Goal: Task Accomplishment & Management: Manage account settings

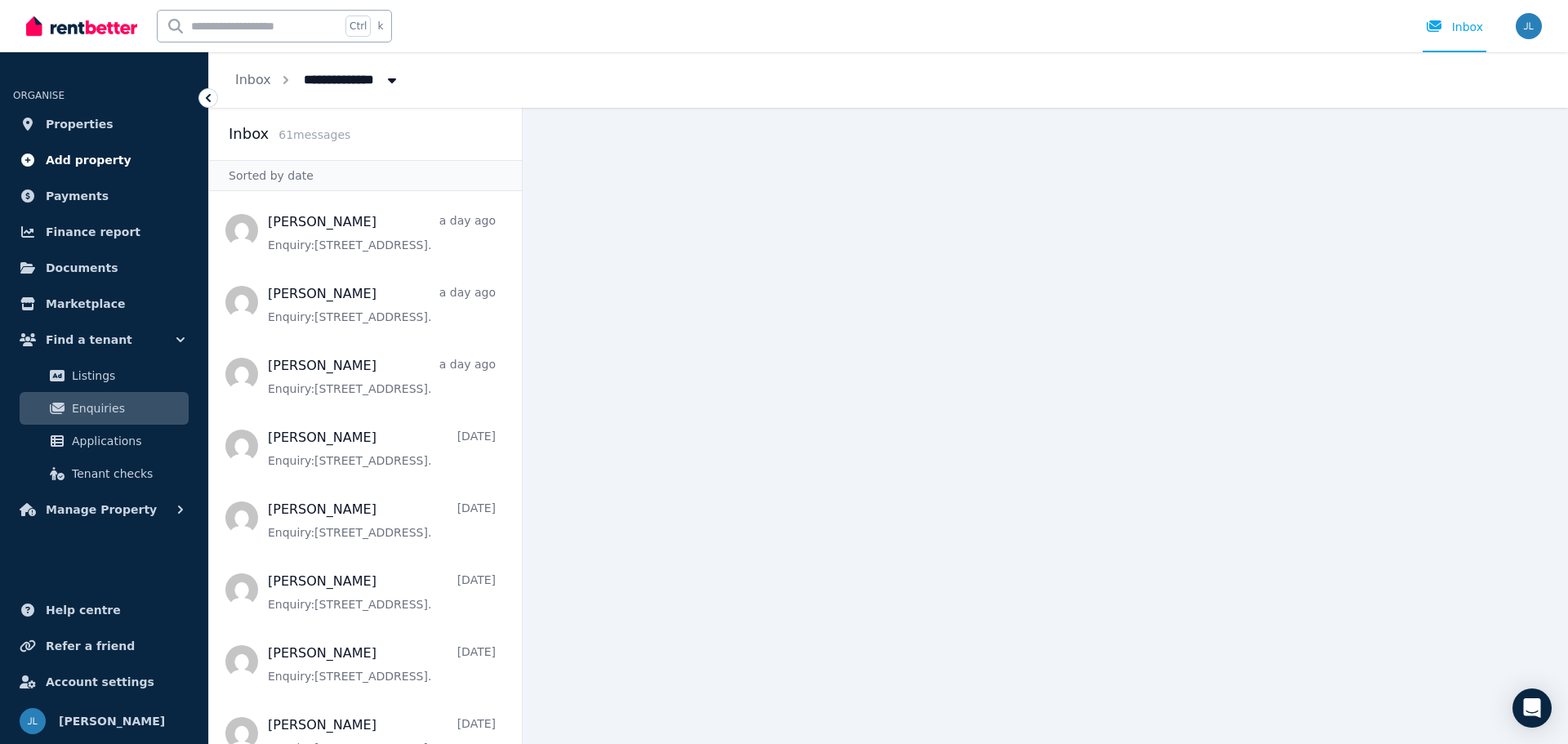
drag, startPoint x: 81, startPoint y: 122, endPoint x: 135, endPoint y: 151, distance: 61.3
click at [81, 122] on span "Properties" at bounding box center [79, 123] width 67 height 19
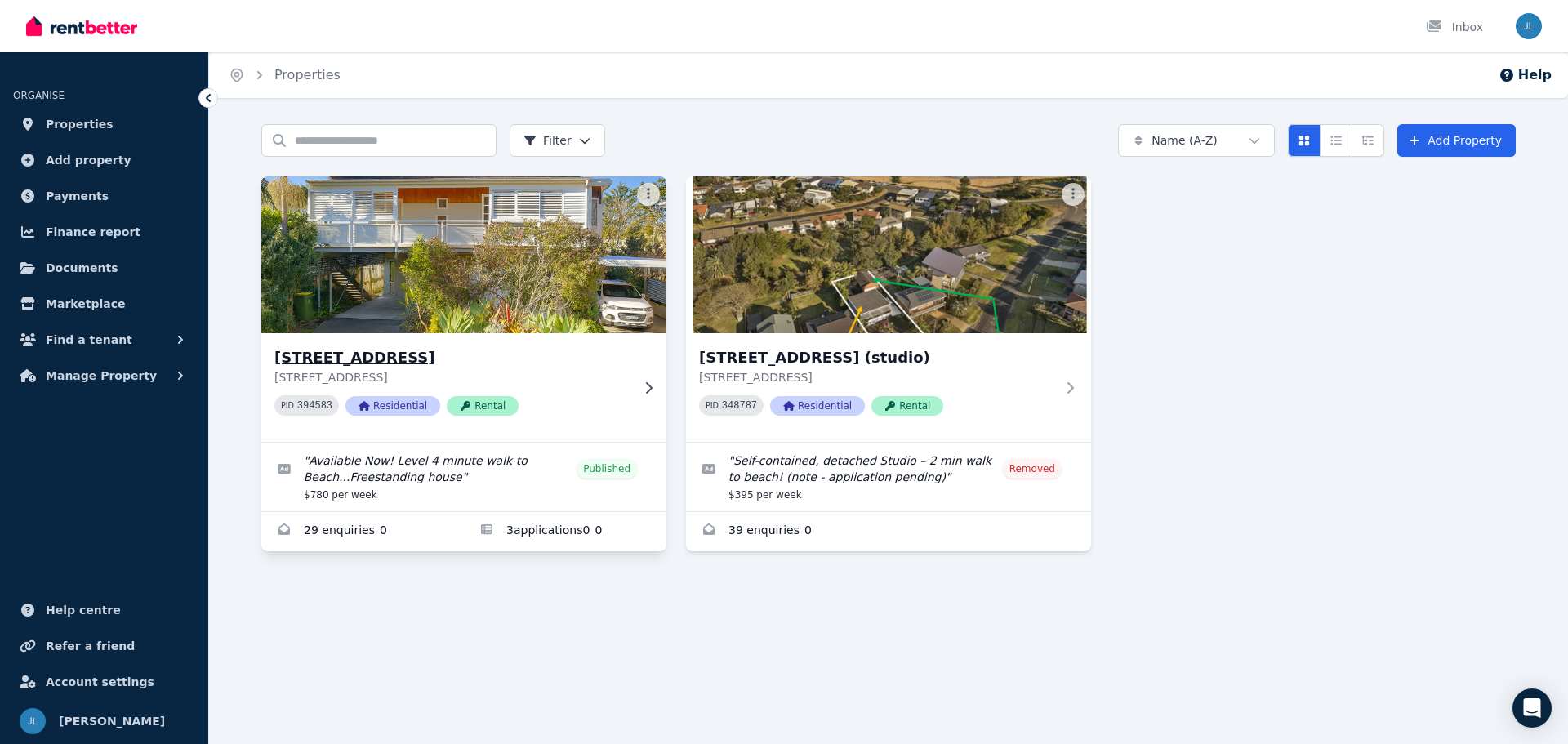
click at [494, 280] on img at bounding box center [464, 254] width 426 height 165
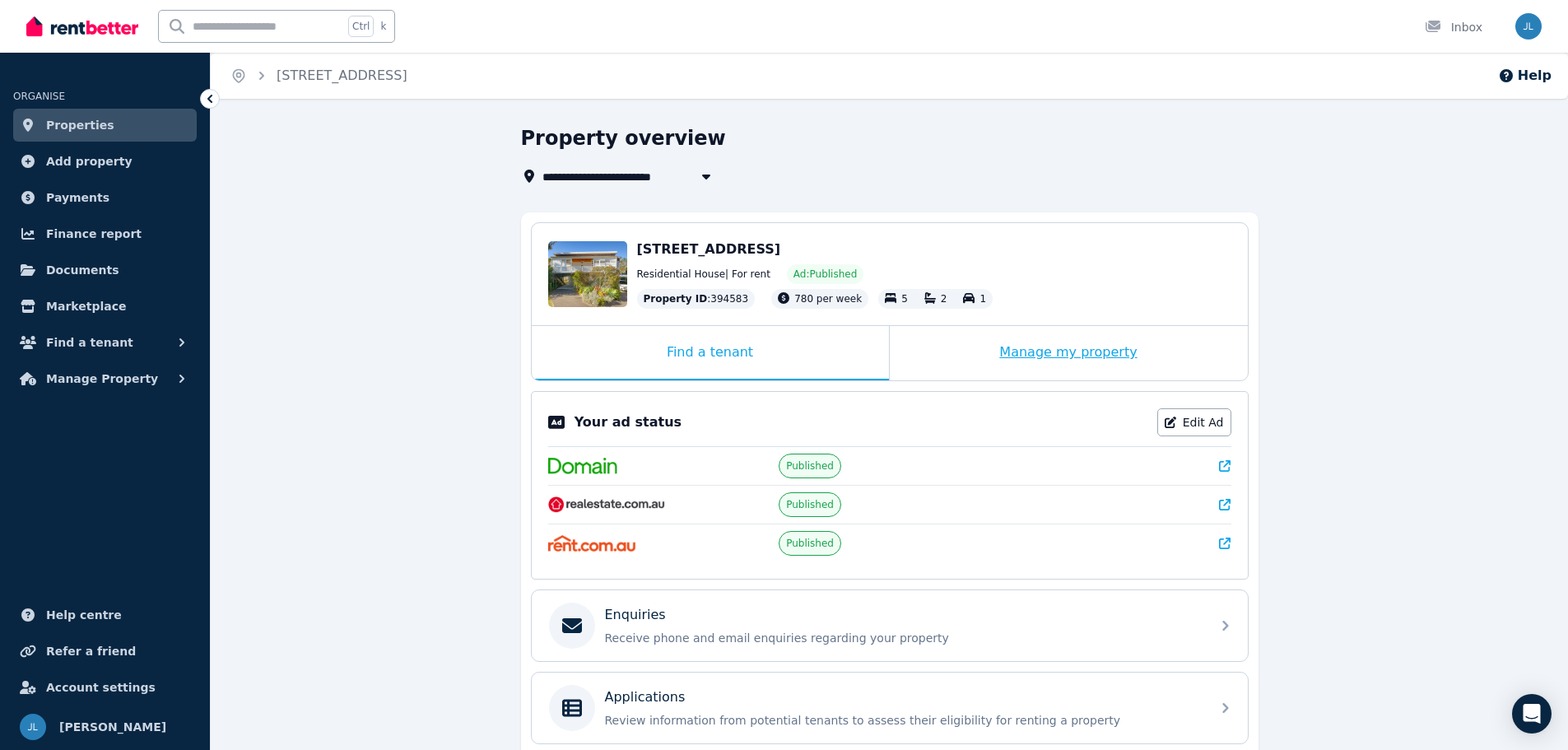
click at [1068, 352] on div "Manage my property" at bounding box center [1069, 353] width 358 height 54
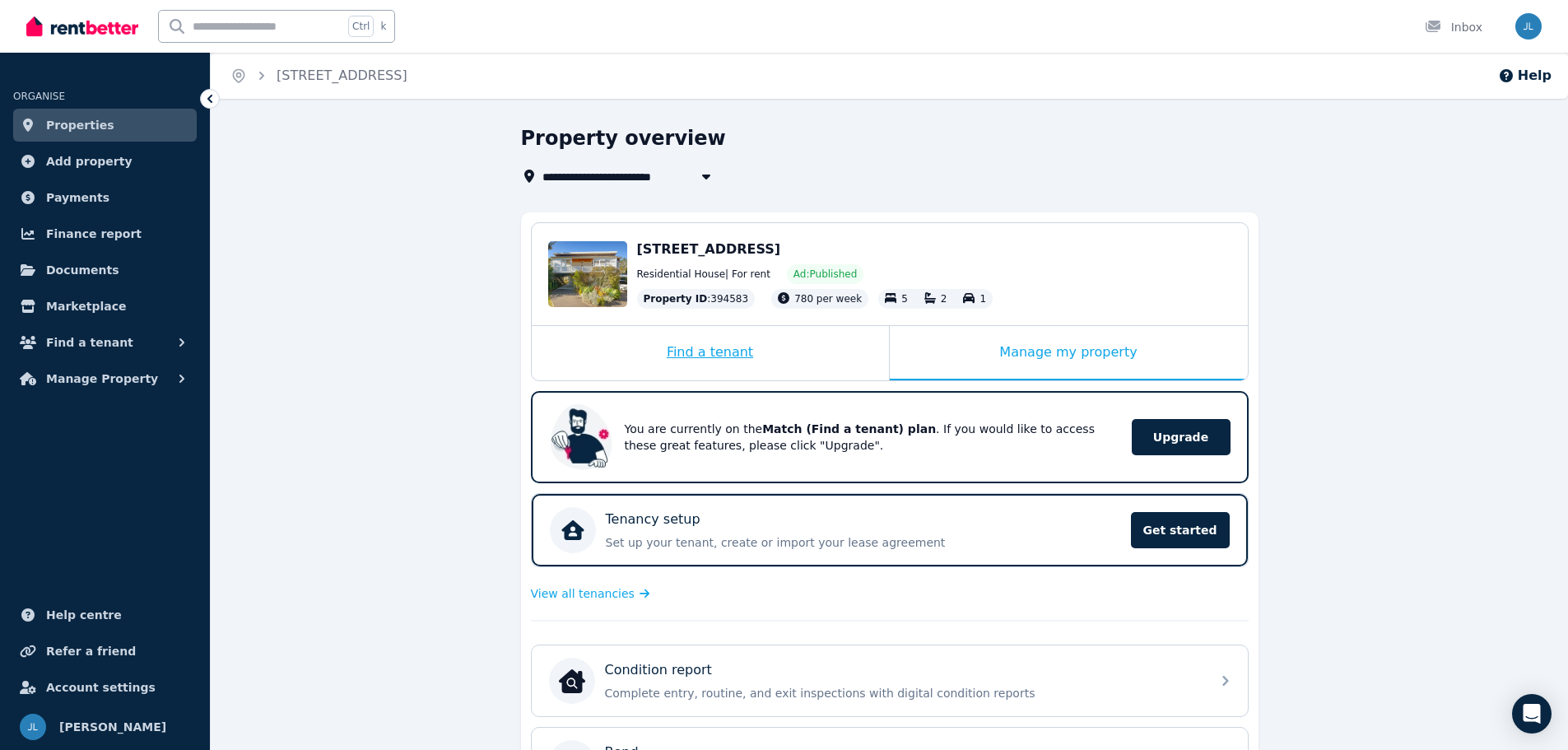
click at [721, 354] on div "Find a tenant" at bounding box center [710, 353] width 358 height 54
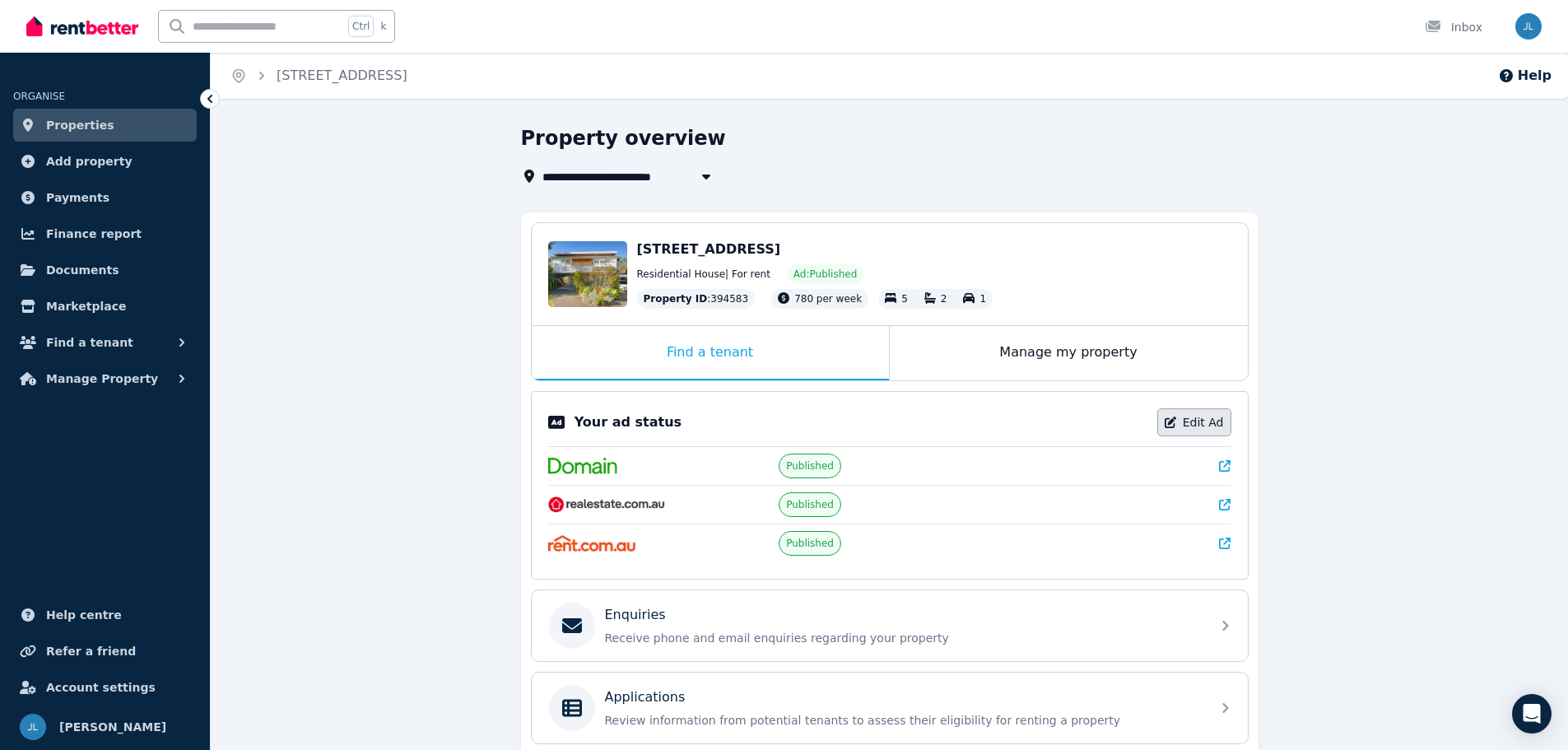
click at [1186, 426] on link "Edit Ad" at bounding box center [1194, 422] width 74 height 28
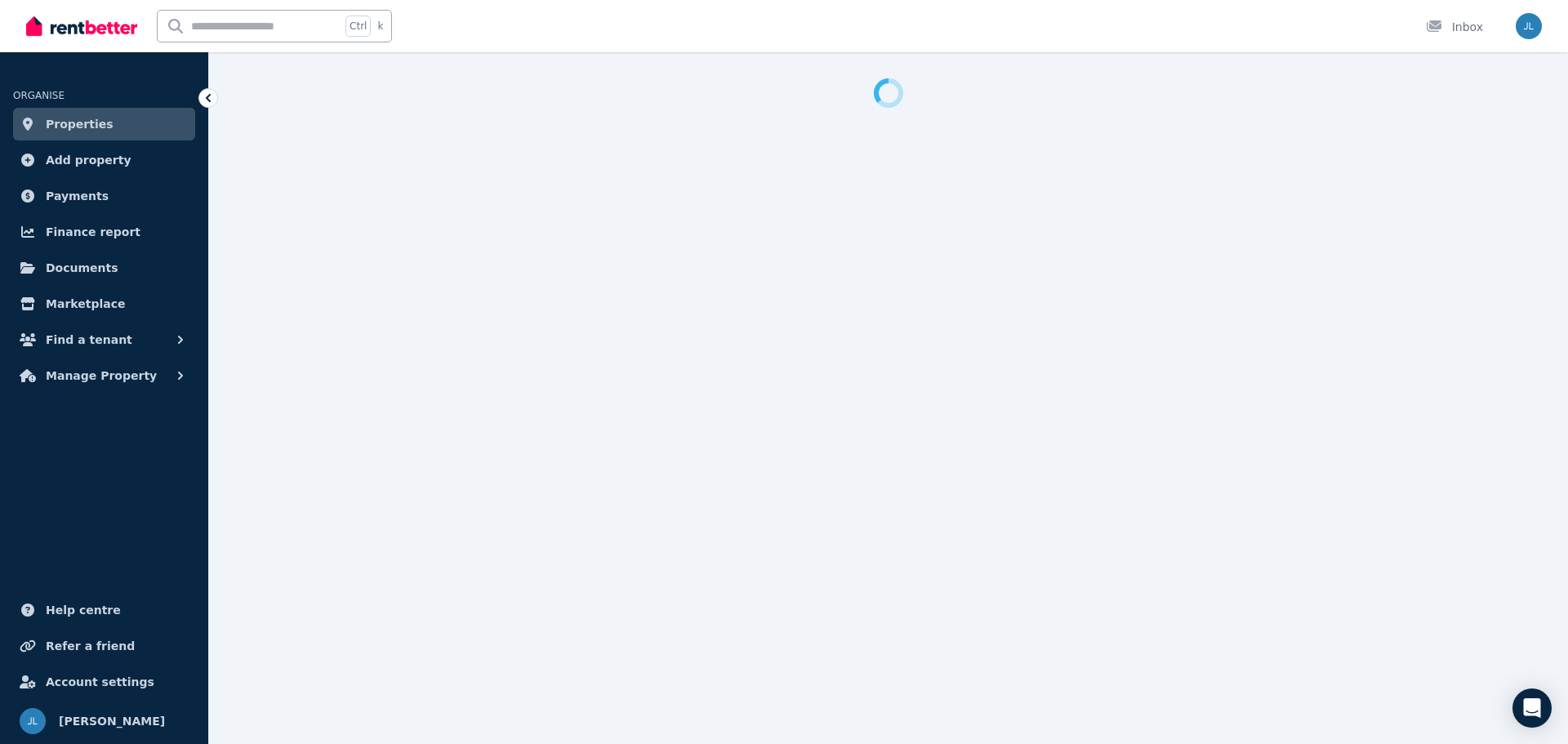
select select "**********"
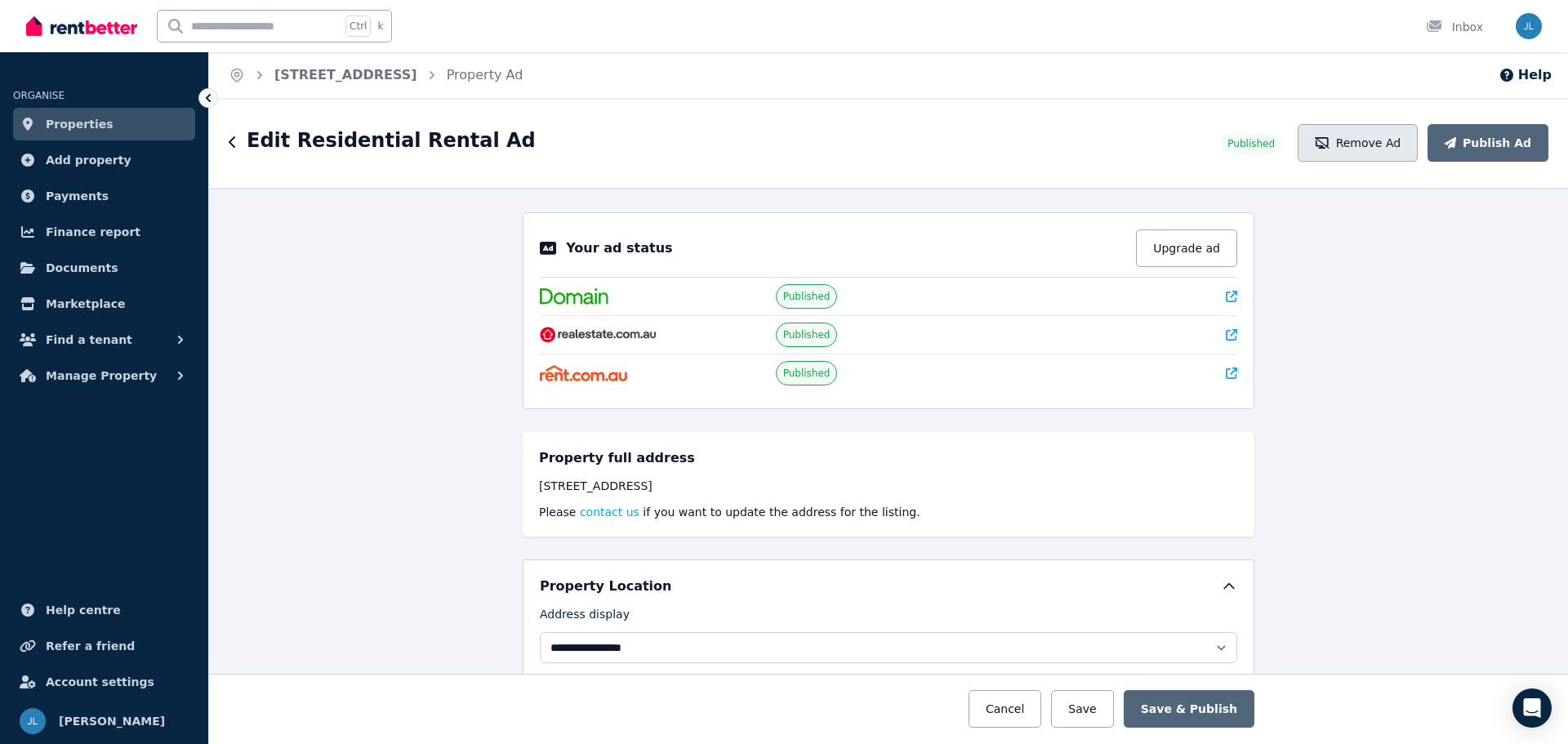
click at [1380, 137] on button "Remove Ad" at bounding box center [1358, 142] width 120 height 37
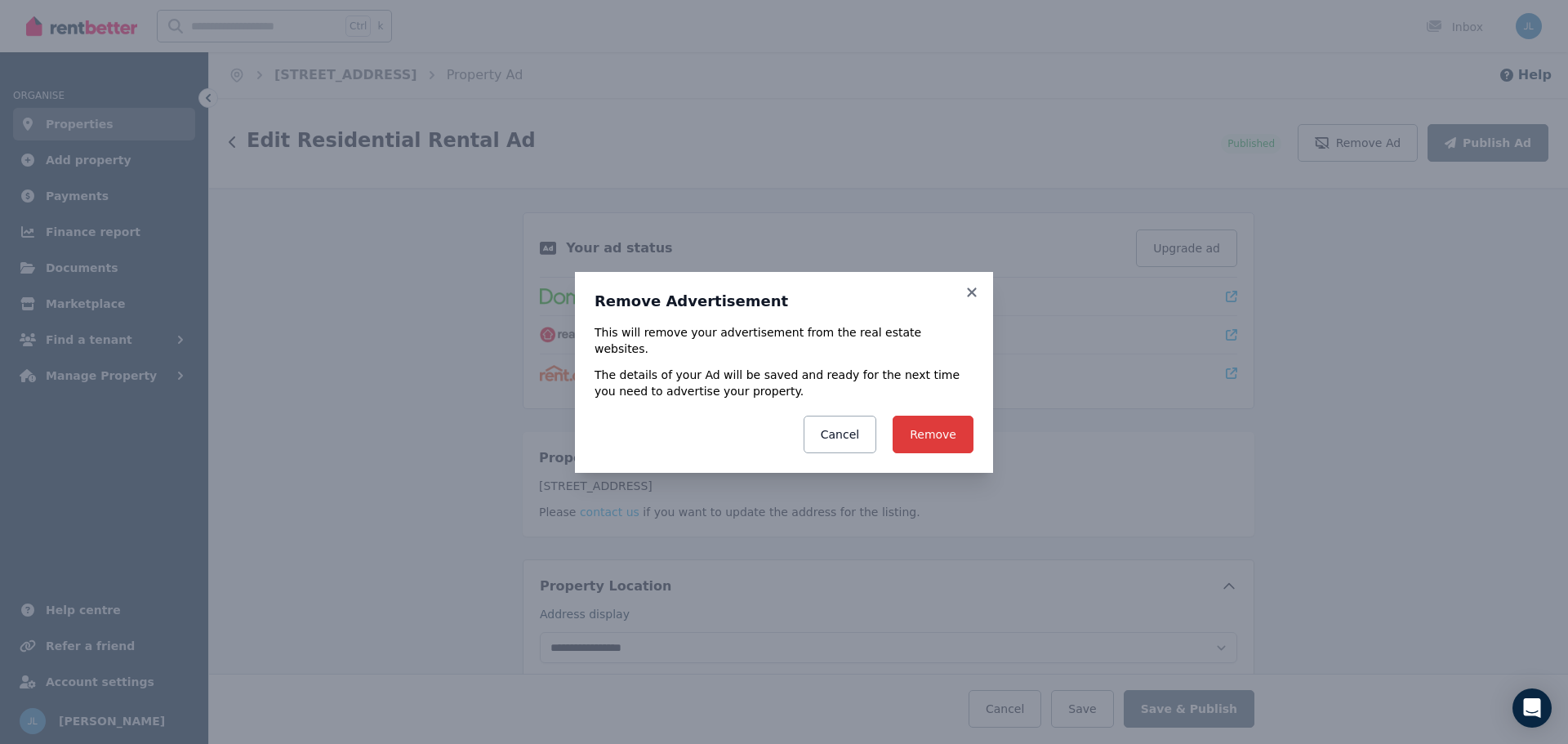
click at [934, 418] on button "Remove" at bounding box center [933, 434] width 81 height 37
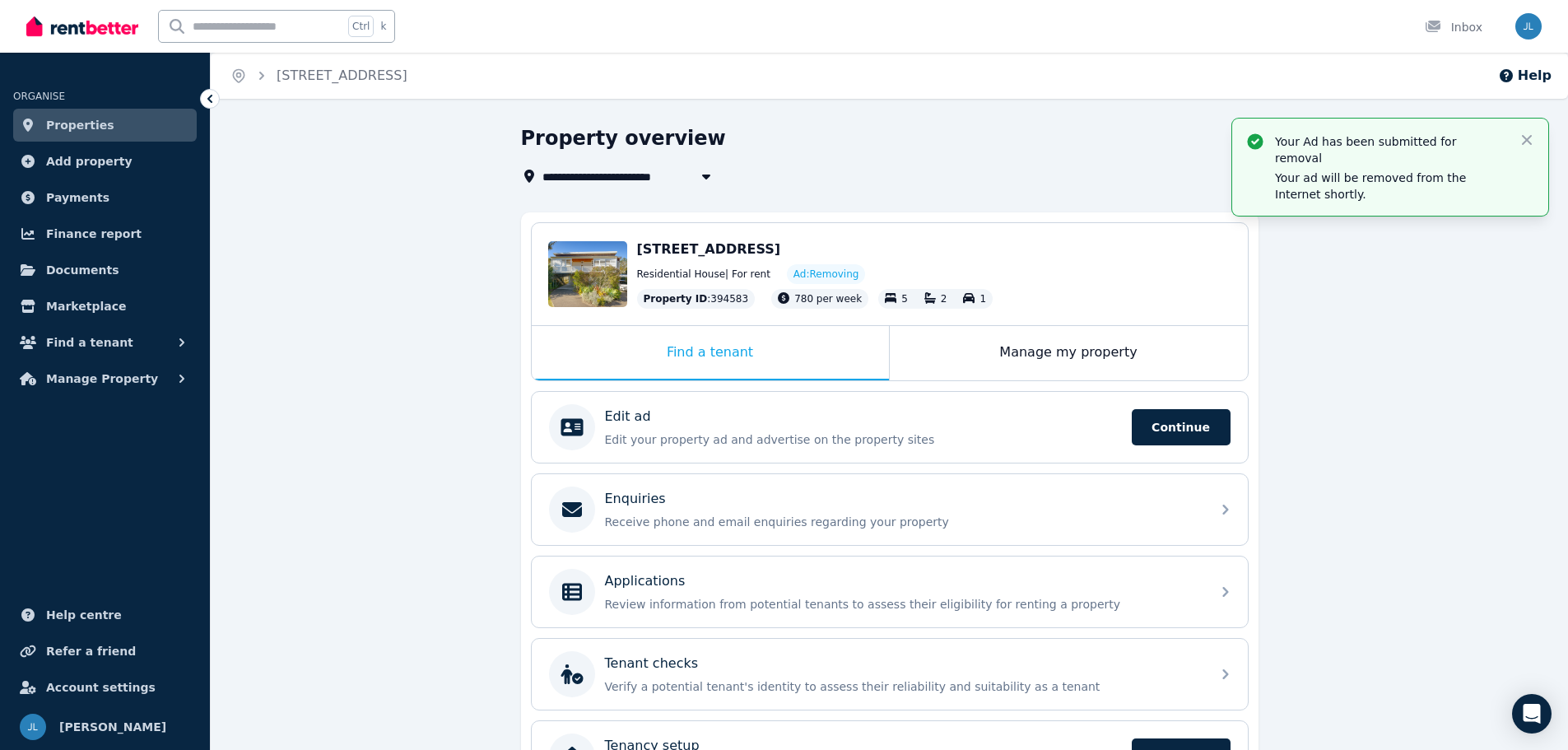
click at [87, 122] on span "Properties" at bounding box center [80, 124] width 68 height 19
